Goal: Navigation & Orientation: Find specific page/section

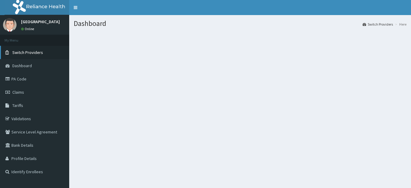
click at [15, 52] on span "Switch Providers" at bounding box center [27, 52] width 31 height 5
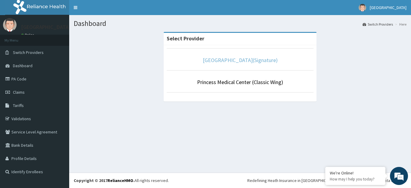
click at [225, 60] on link "[GEOGRAPHIC_DATA](Signature)" at bounding box center [240, 60] width 75 height 7
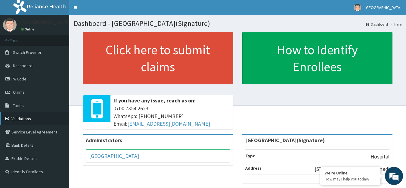
click at [15, 121] on link "Validations" at bounding box center [34, 118] width 69 height 13
